Goal: Transaction & Acquisition: Purchase product/service

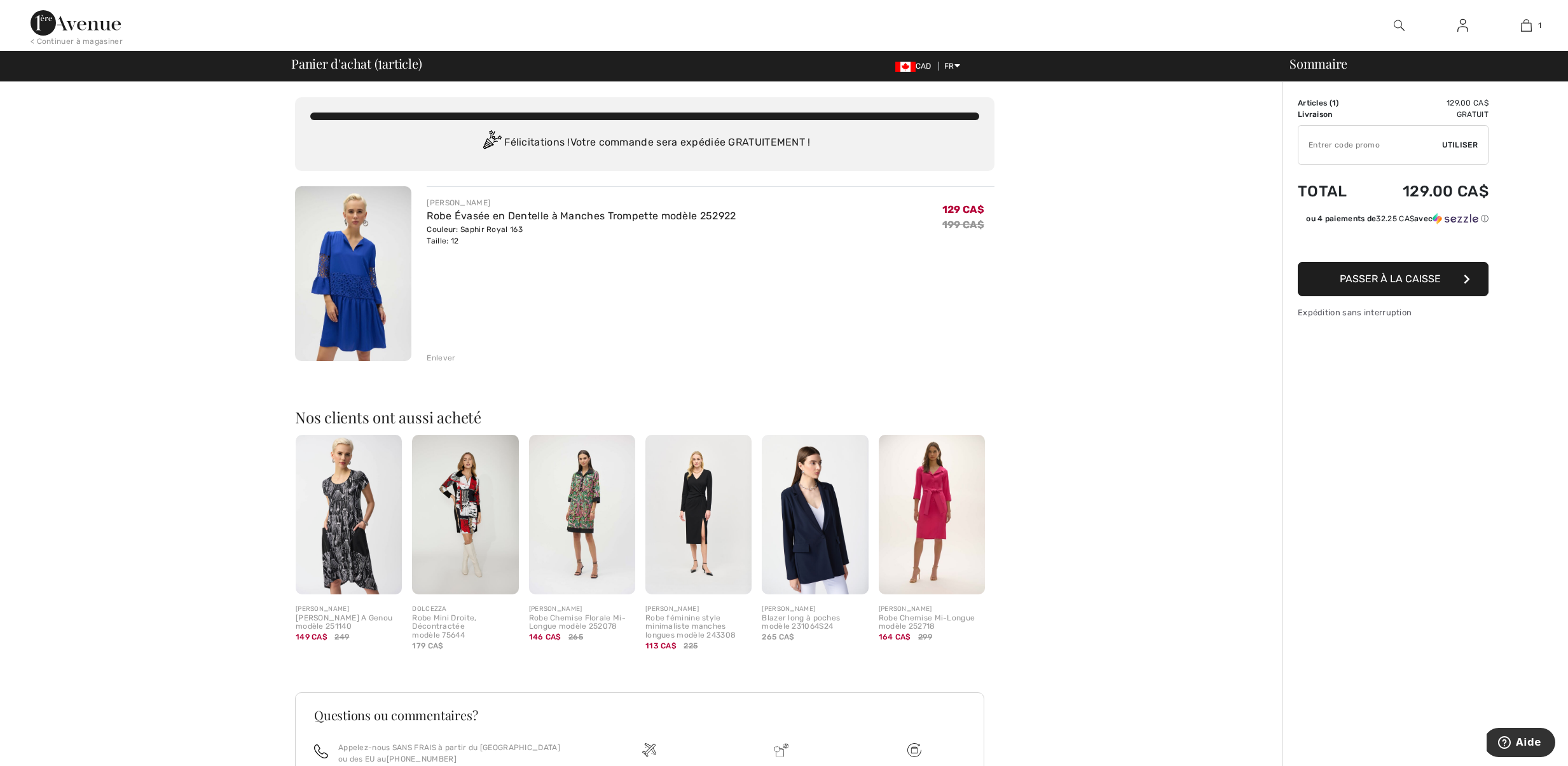
type input "NEW15"
type input "FLASH15"
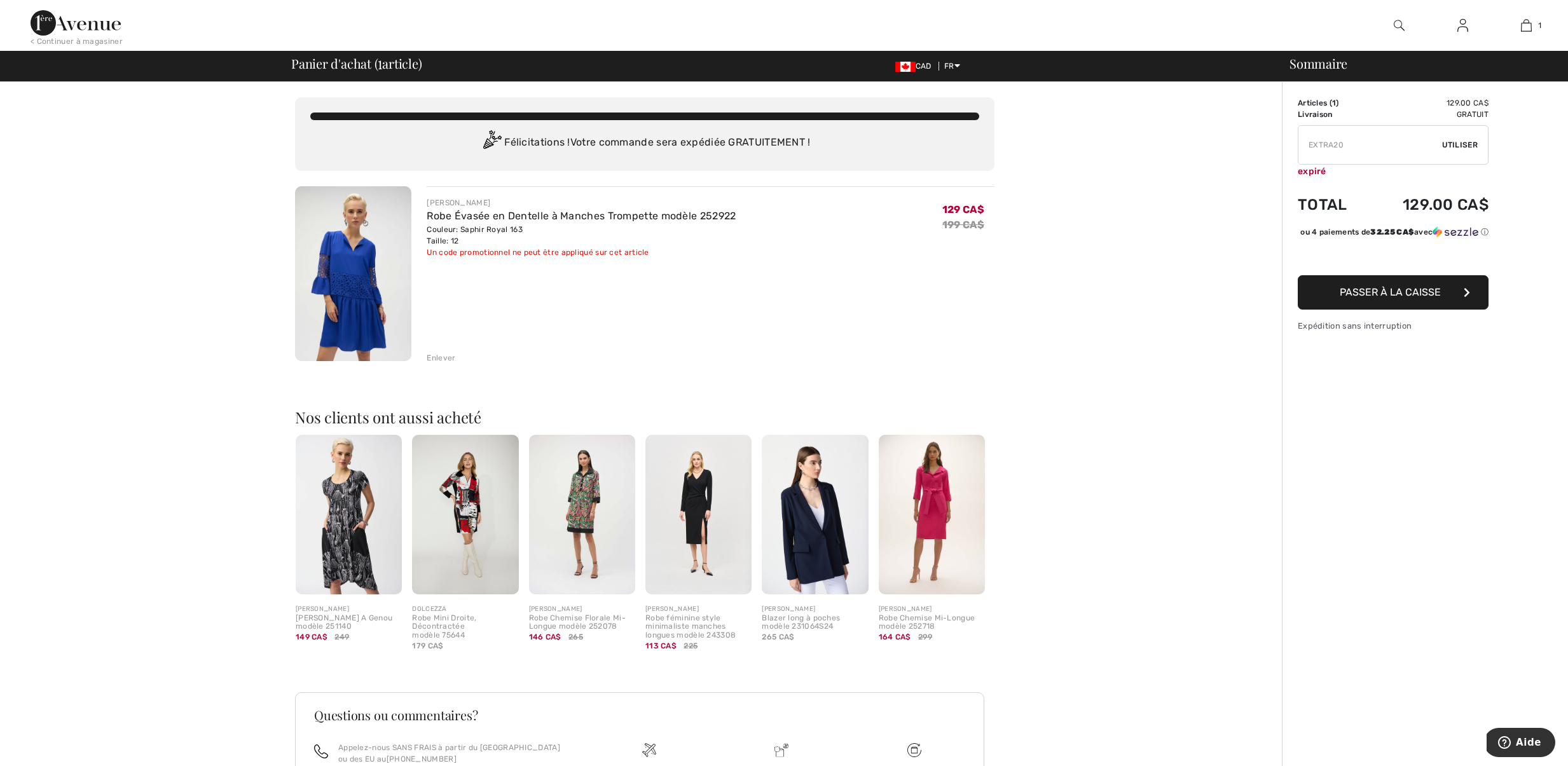
type input "FREEDENIMBAG"
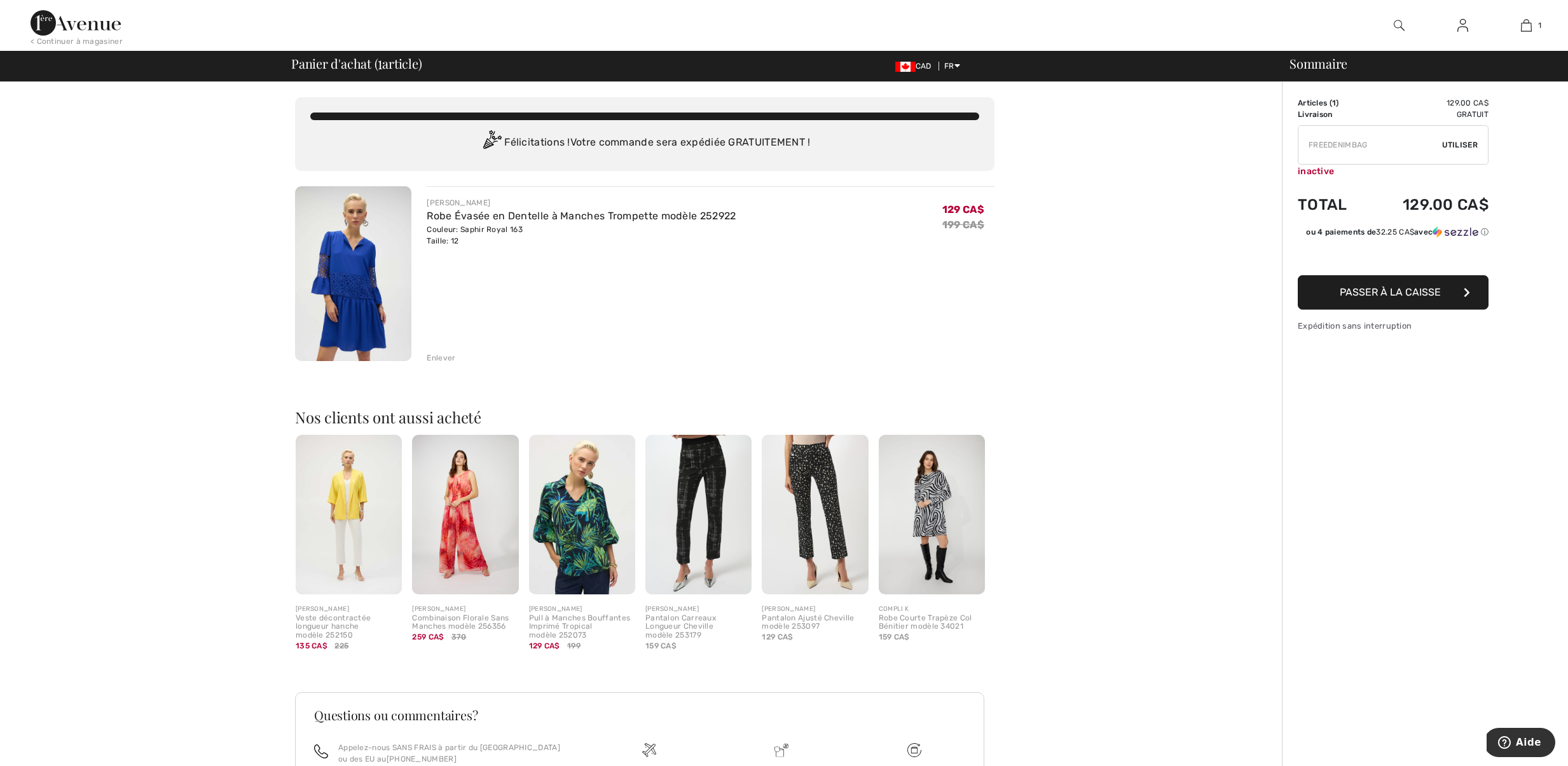
type input "FREEXPRESS"
type input "MAMA"
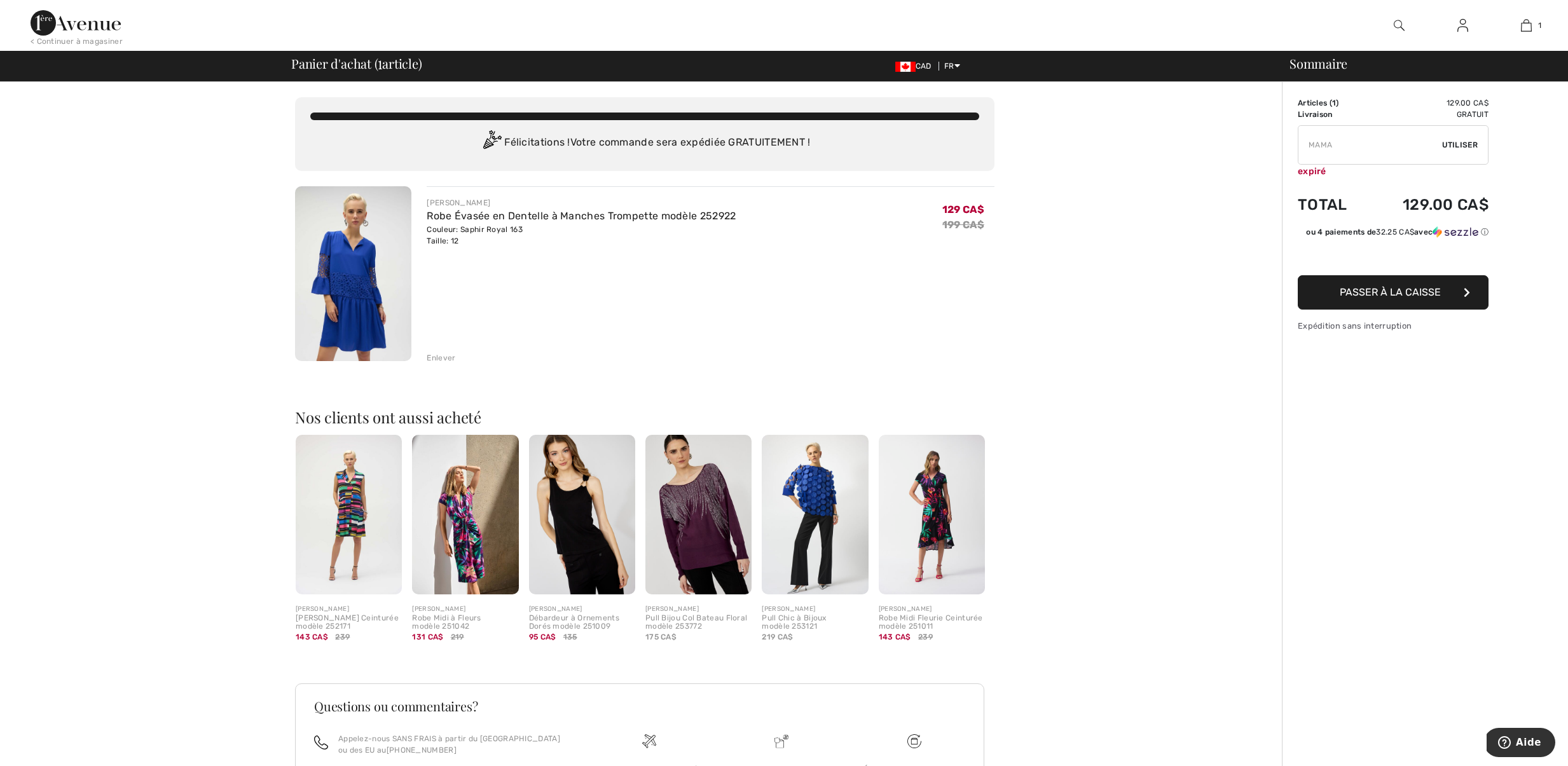
type input "NEW10"
type input "NEW15"
click at [1419, 297] on span "Passer à la caisse" at bounding box center [1390, 290] width 101 height 12
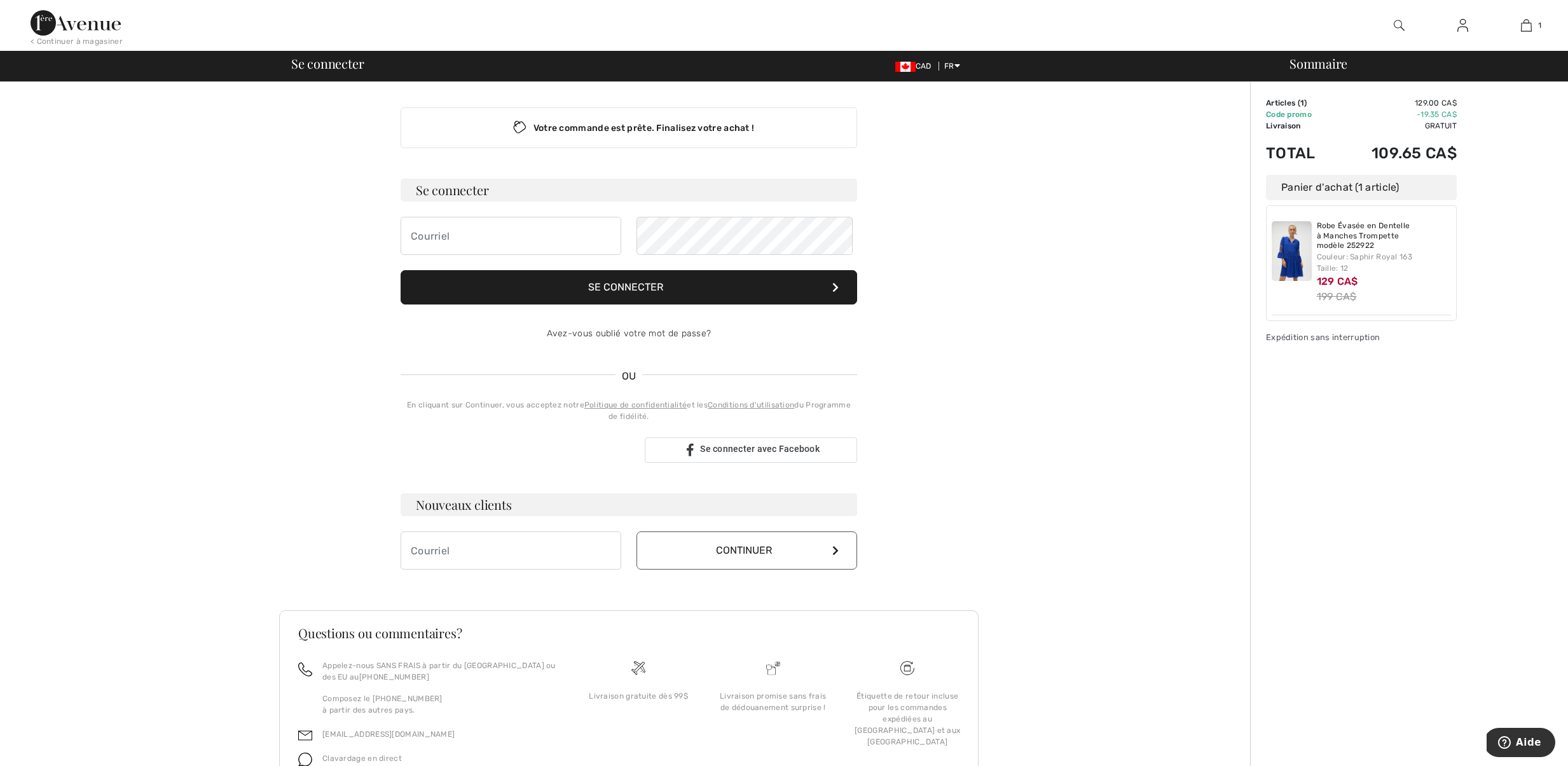
type input "[EMAIL_ADDRESS][DOMAIN_NAME]"
click at [678, 304] on button "Se connecter" at bounding box center [629, 287] width 457 height 34
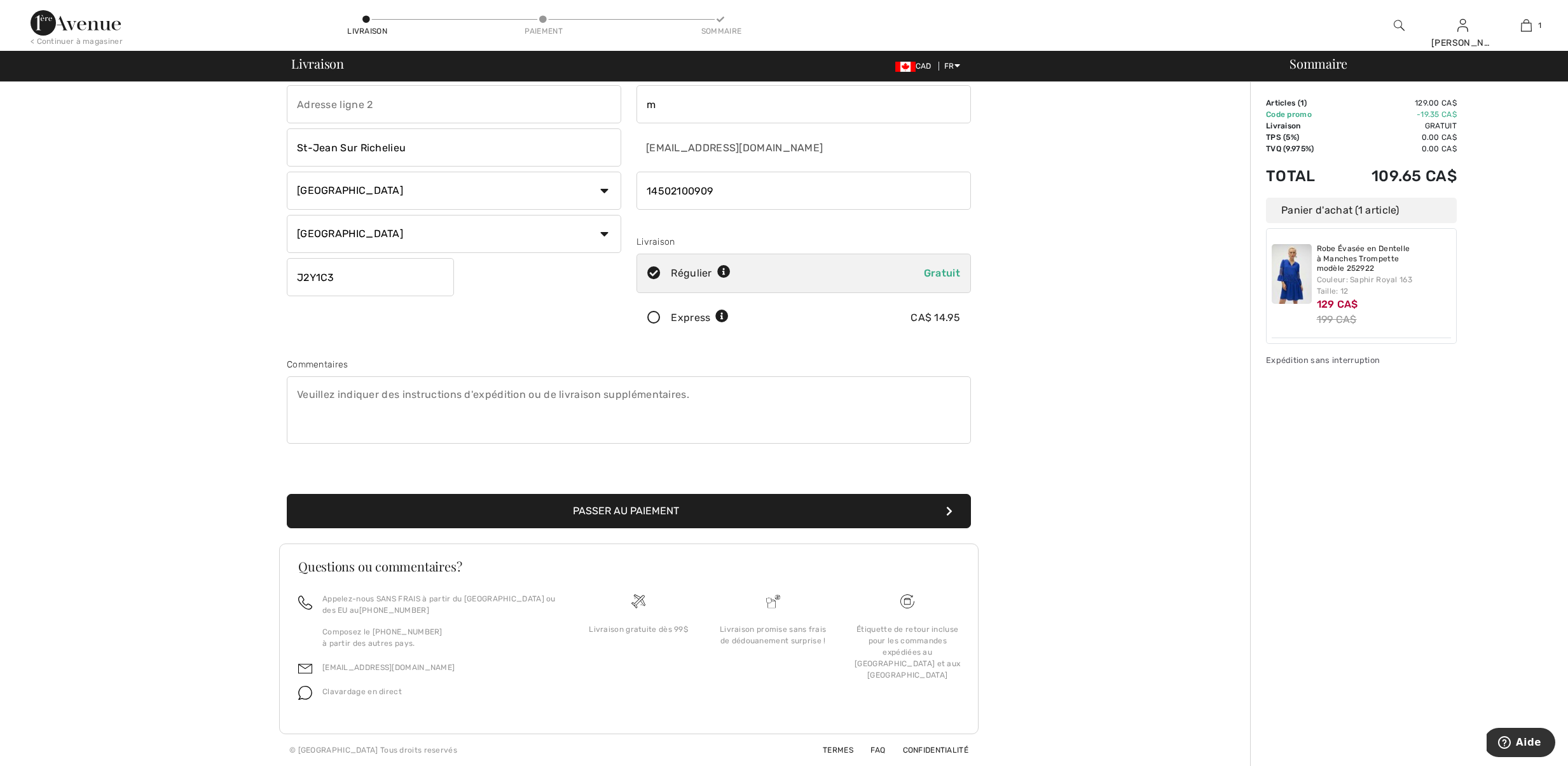
scroll to position [86, 0]
click at [644, 529] on button "Passer au paiement" at bounding box center [629, 511] width 684 height 34
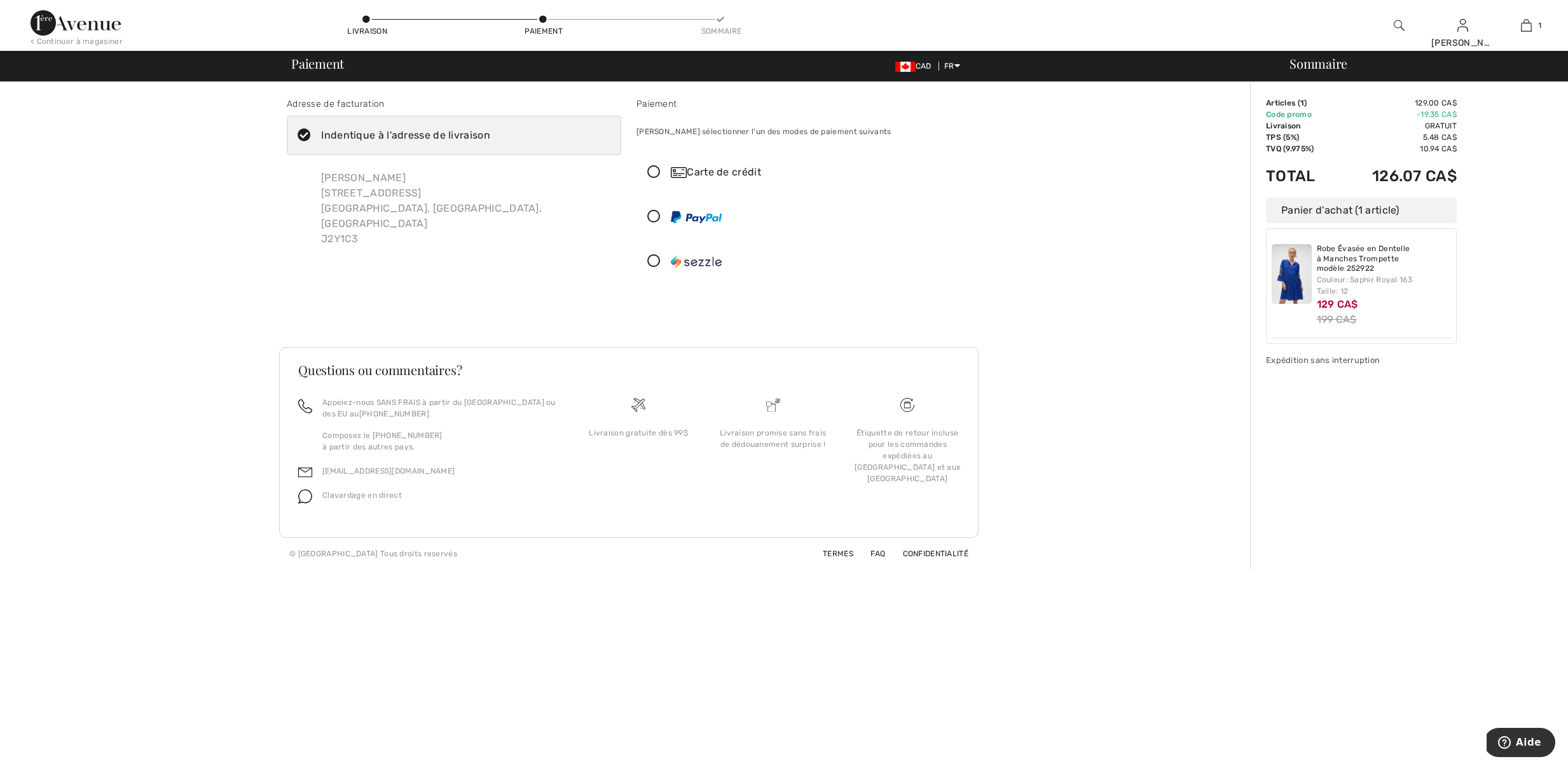
click at [662, 268] on icon at bounding box center [654, 262] width 34 height 13
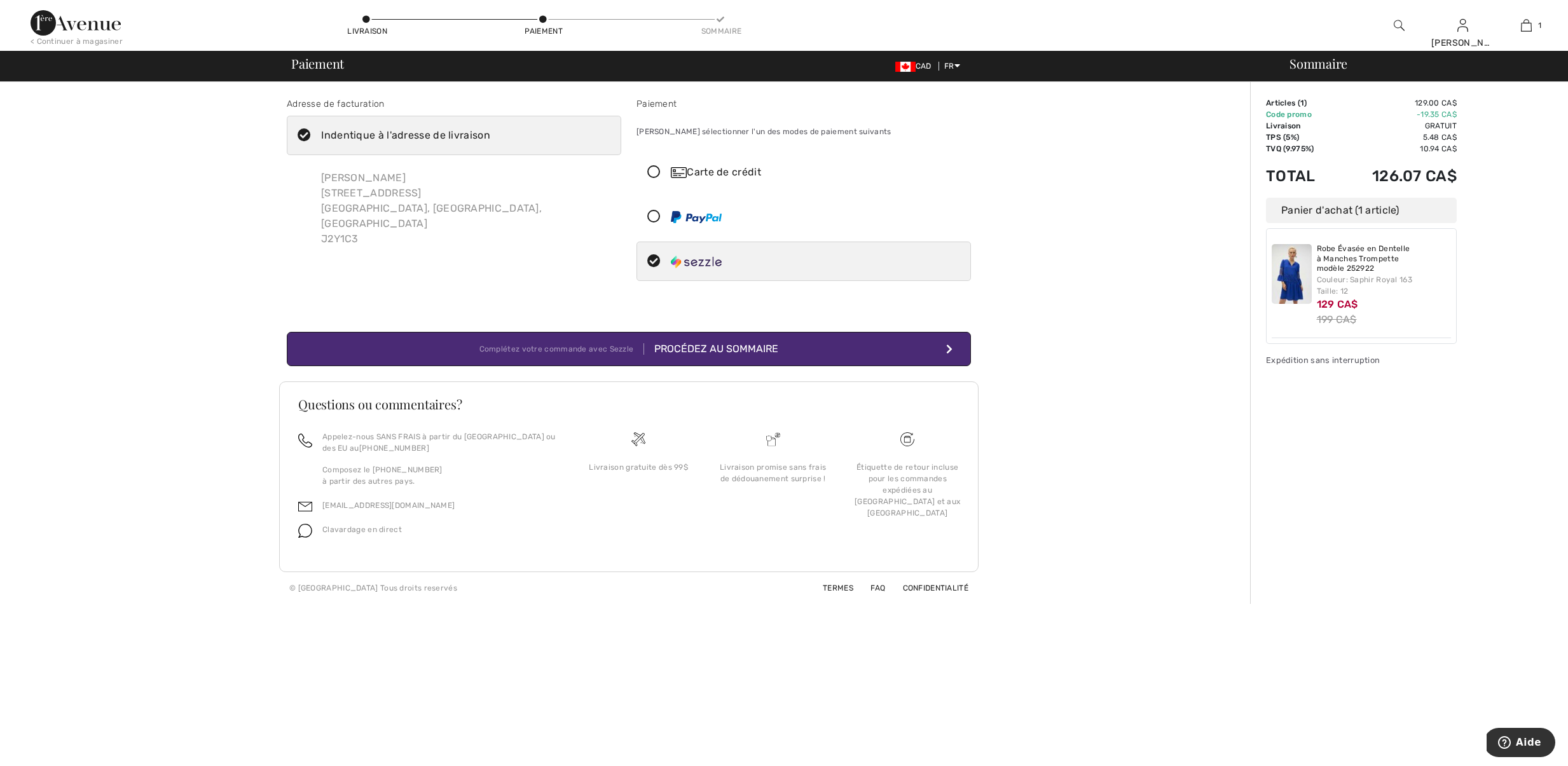
click at [746, 357] on div "Procédez au sommaire" at bounding box center [710, 349] width 134 height 15
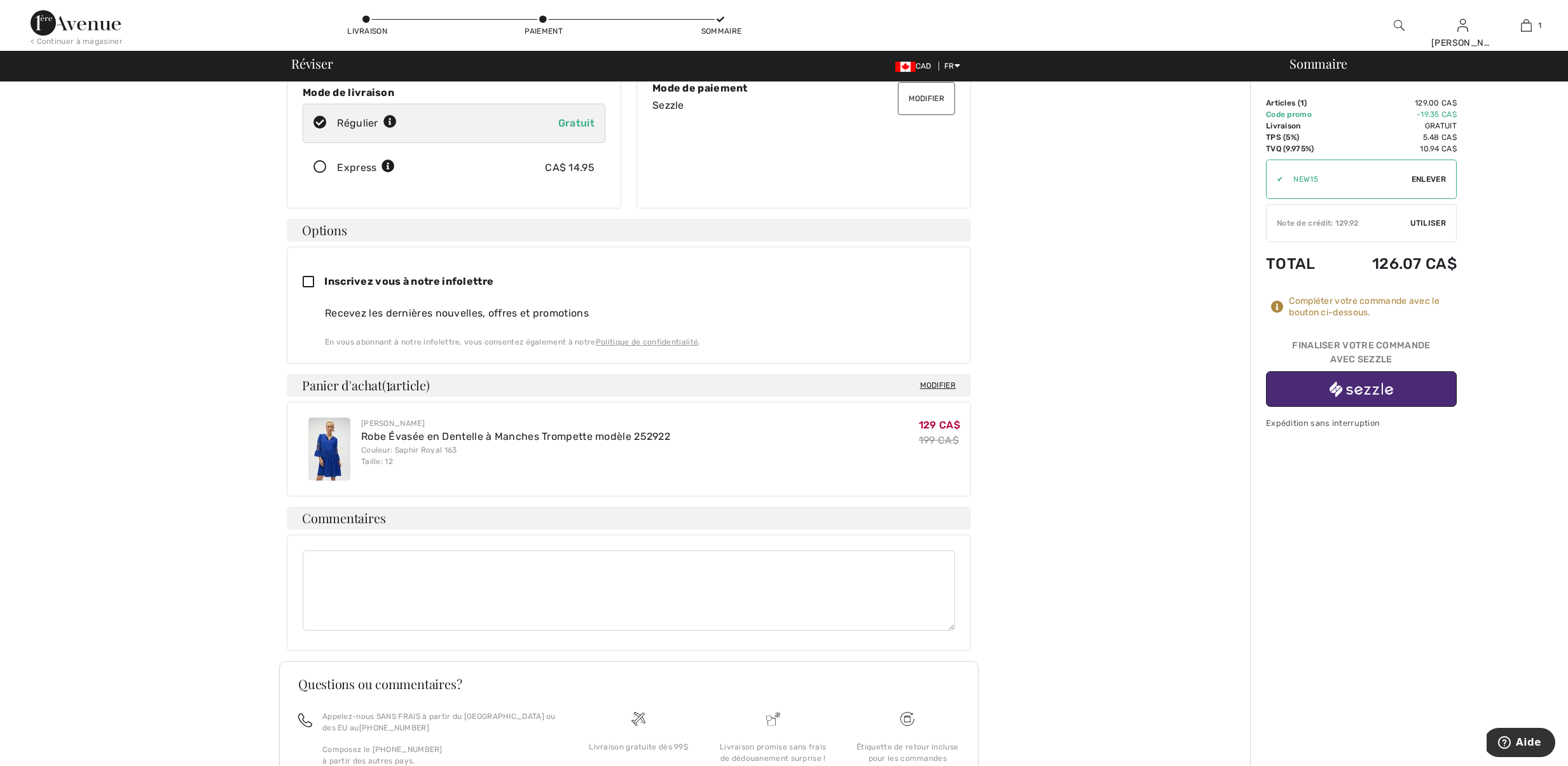
scroll to position [193, 0]
click at [1357, 397] on img "button" at bounding box center [1361, 389] width 63 height 16
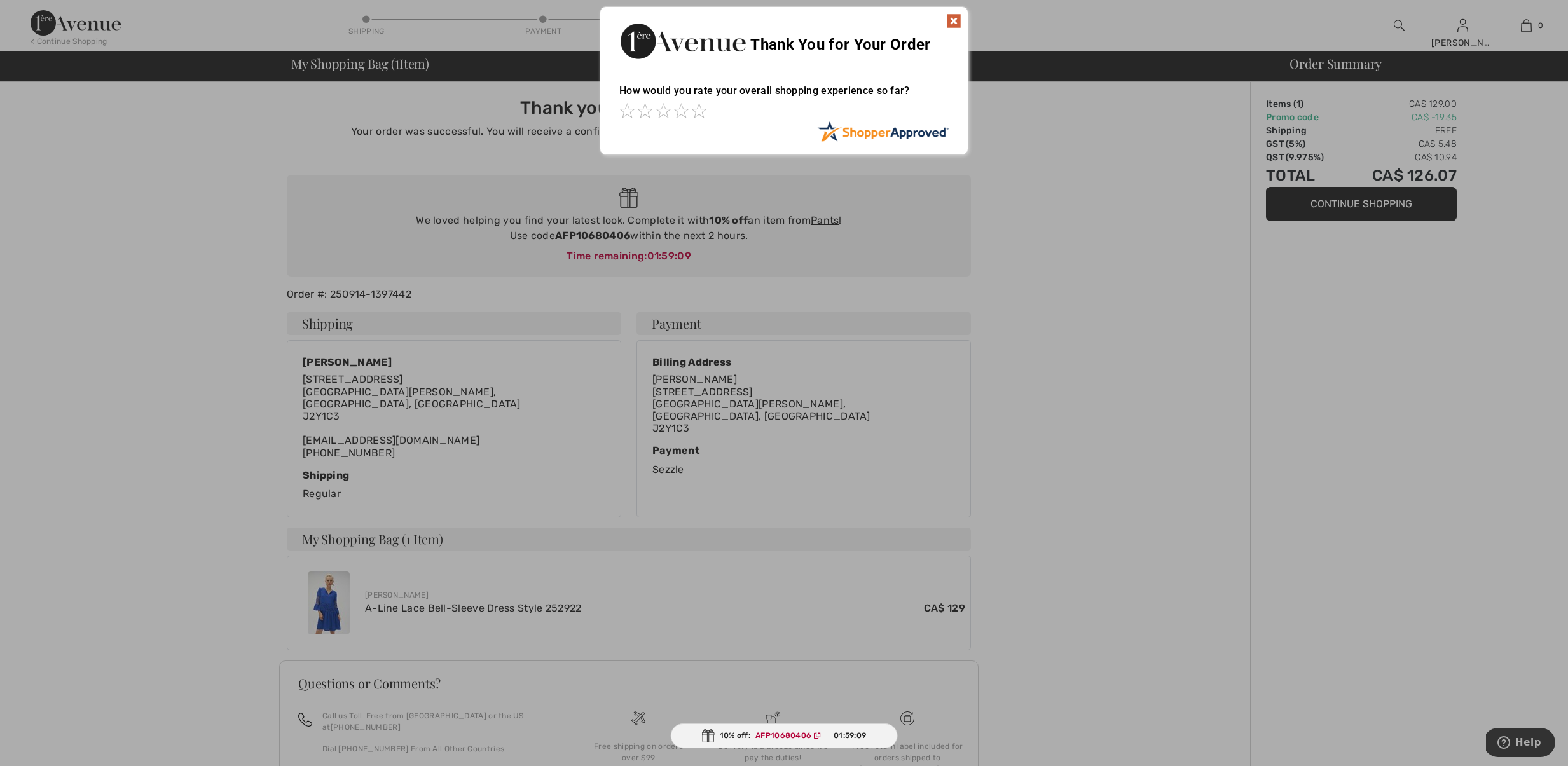
click at [789, 732] on ins "AFP10680406" at bounding box center [783, 735] width 56 height 9
click at [702, 108] on span at bounding box center [698, 110] width 15 height 15
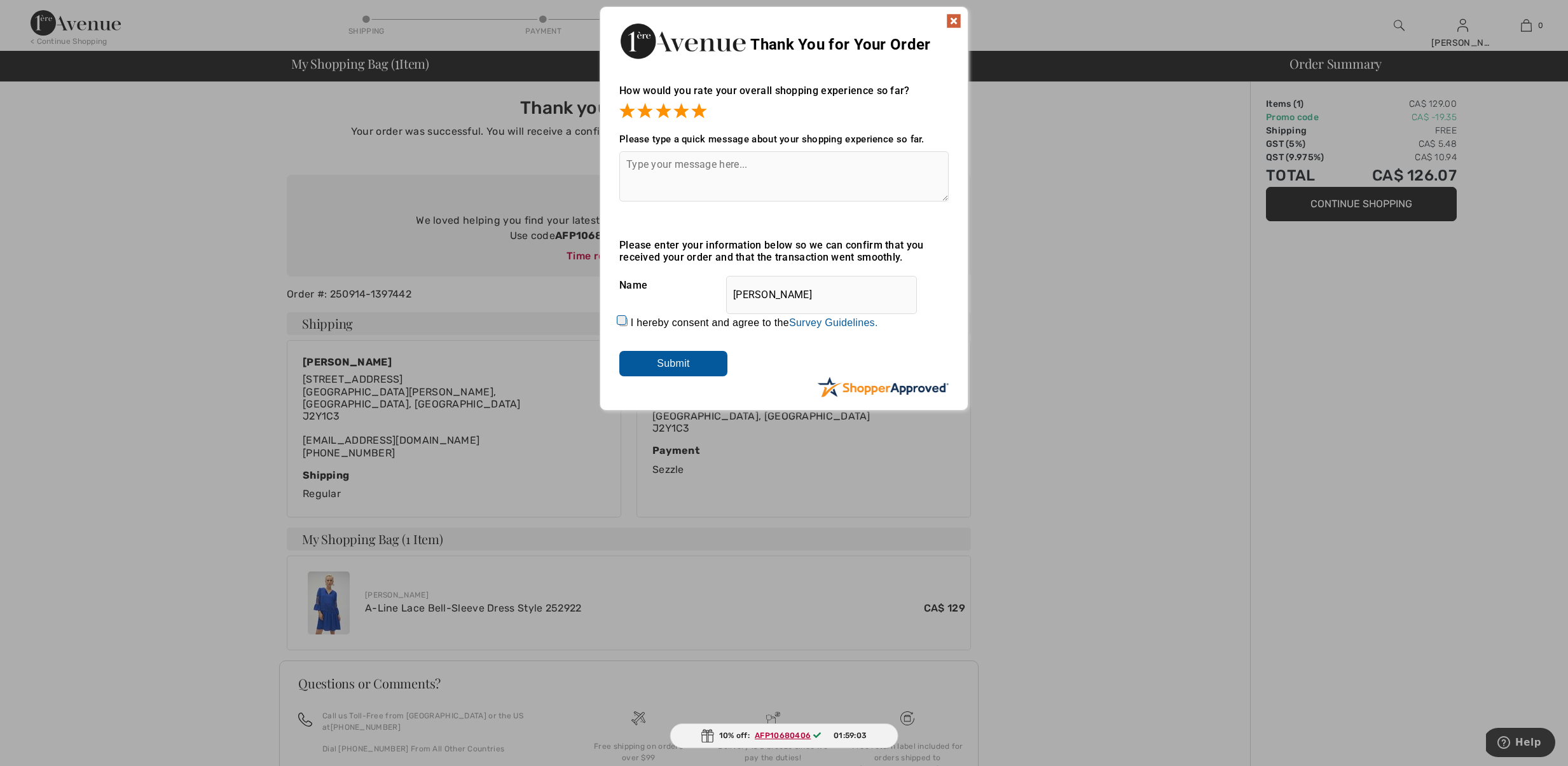
click at [950, 19] on img at bounding box center [953, 21] width 15 height 15
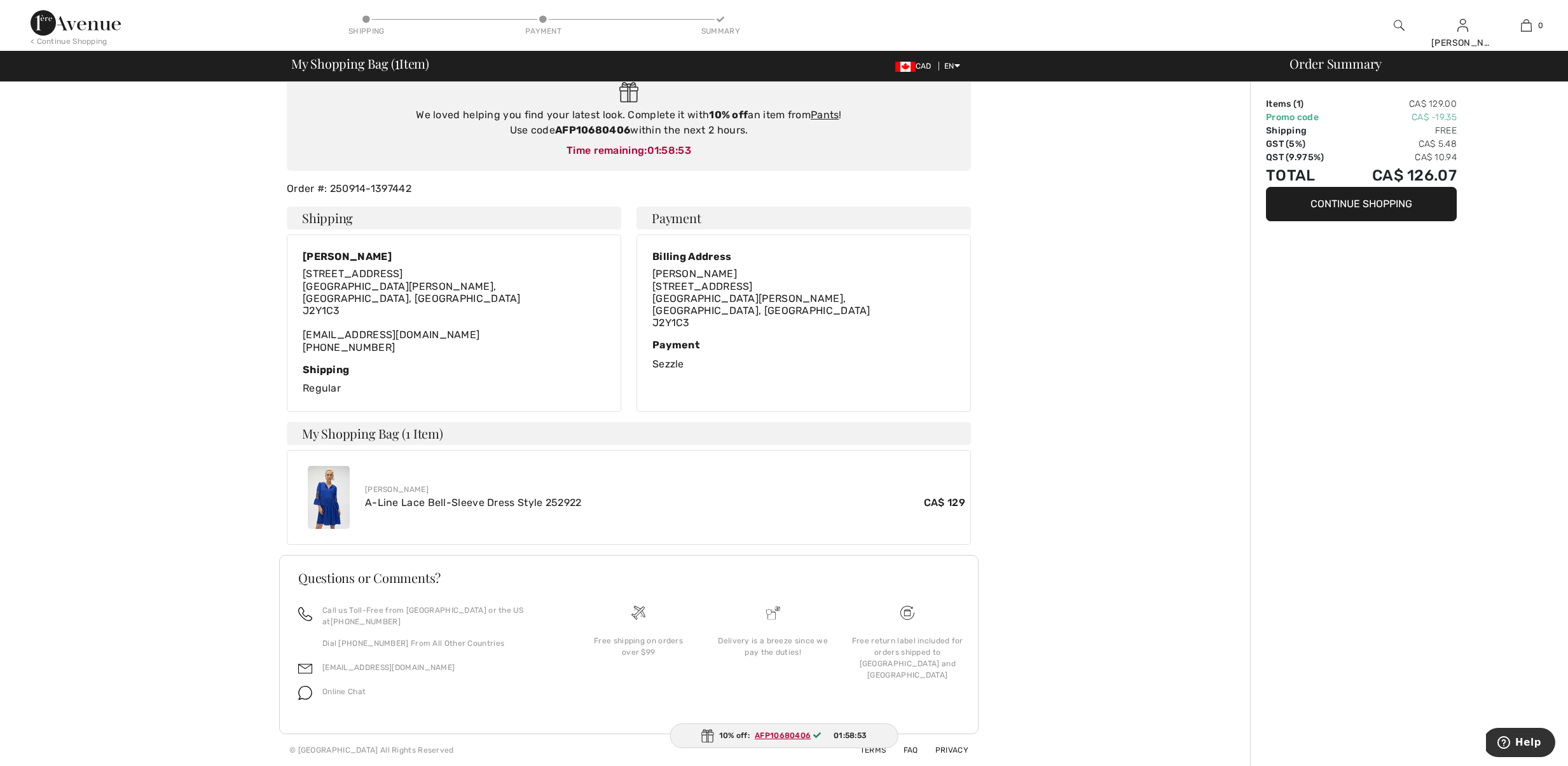
scroll to position [178, 0]
click at [1352, 210] on button "Continue Shopping" at bounding box center [1361, 204] width 191 height 34
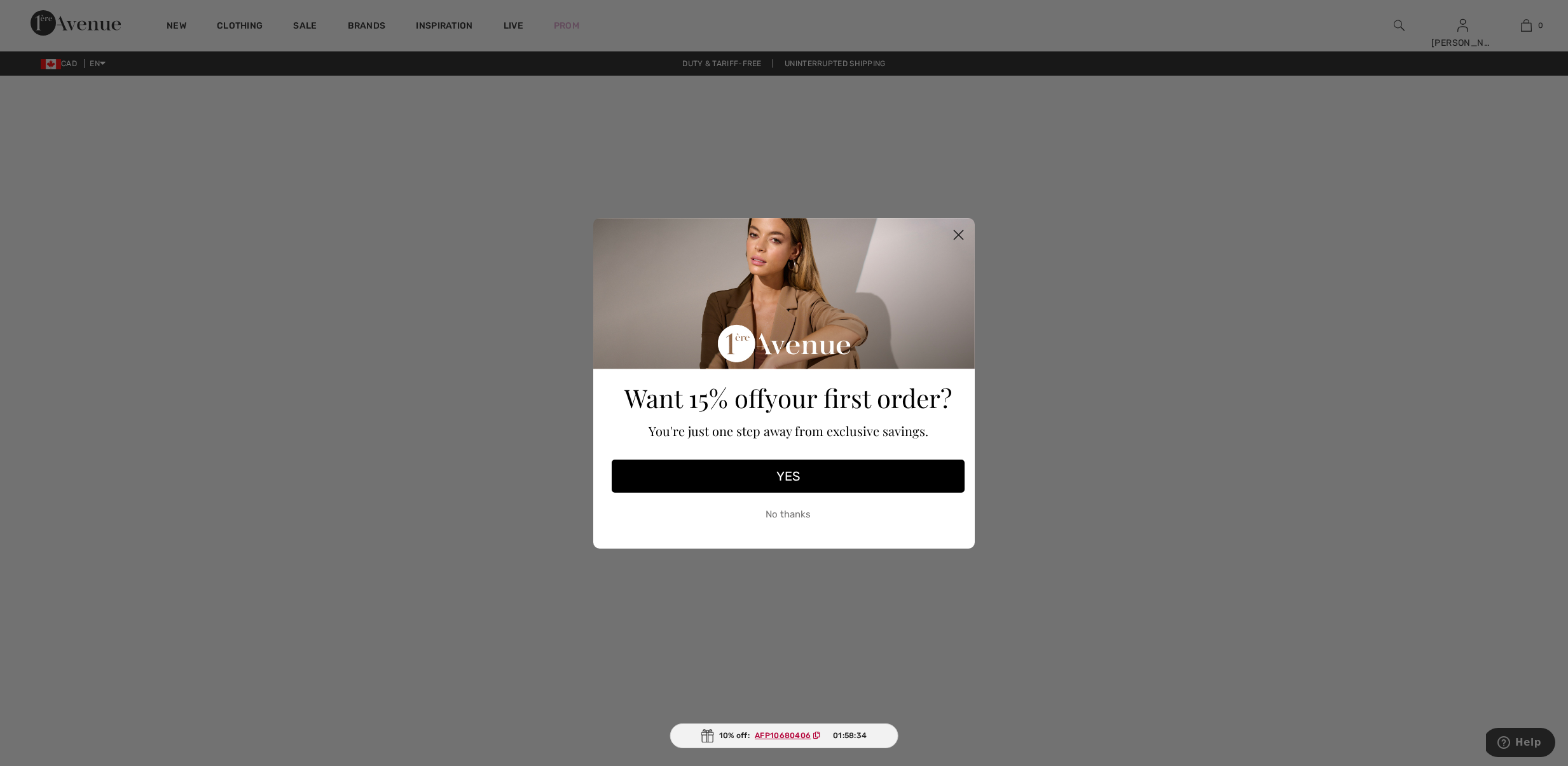
click at [955, 236] on circle "Close dialog" at bounding box center [958, 234] width 21 height 21
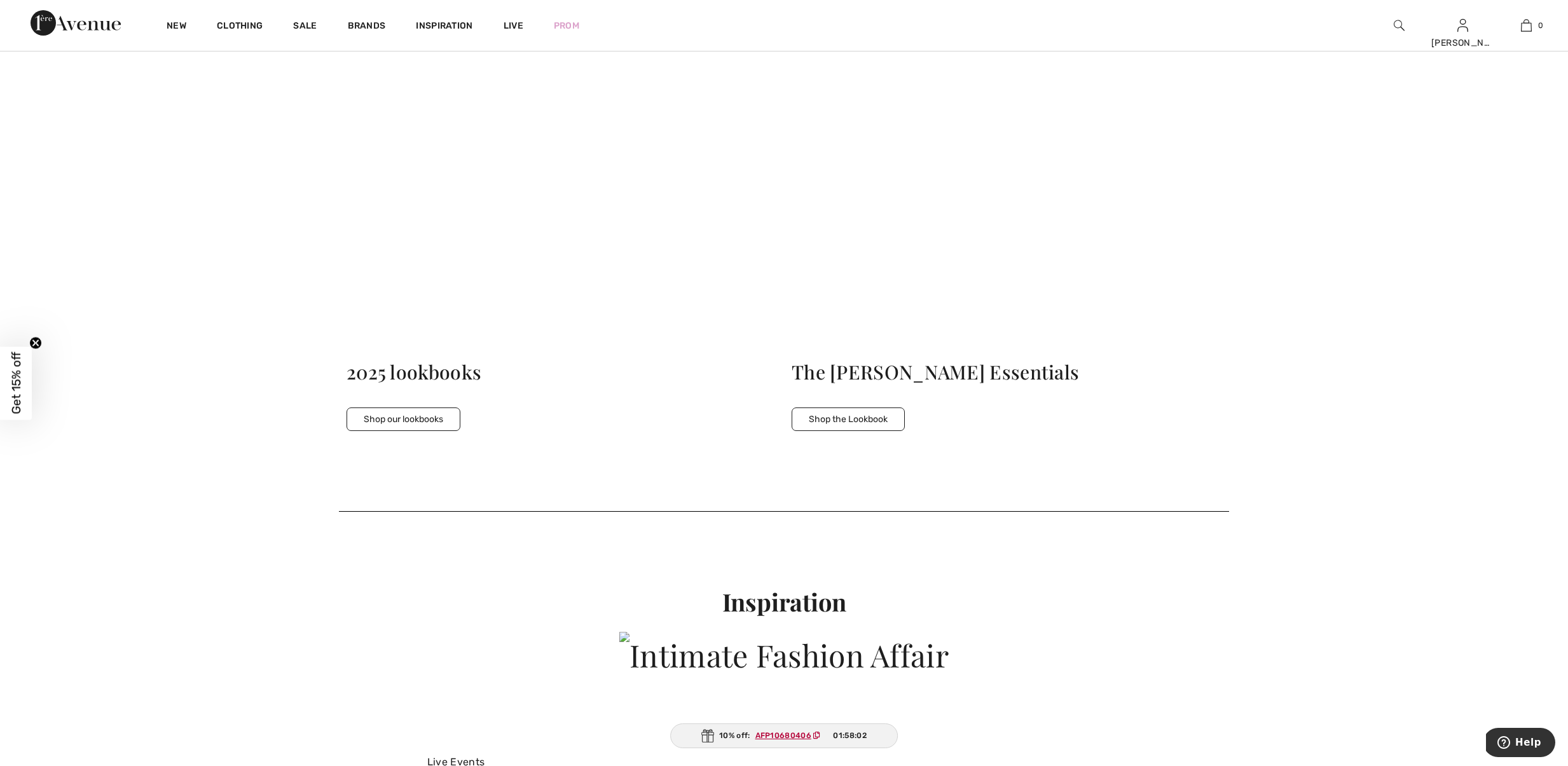
scroll to position [3938, 0]
